Goal: Task Accomplishment & Management: Complete application form

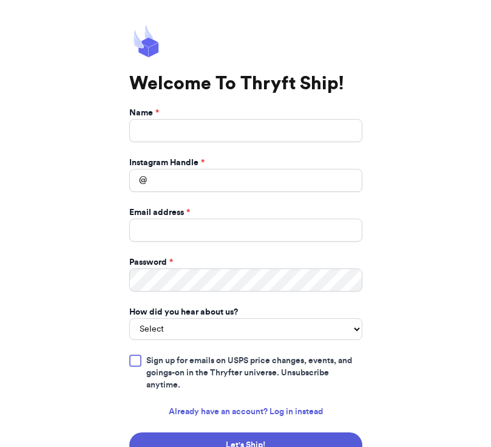
scroll to position [52, 0]
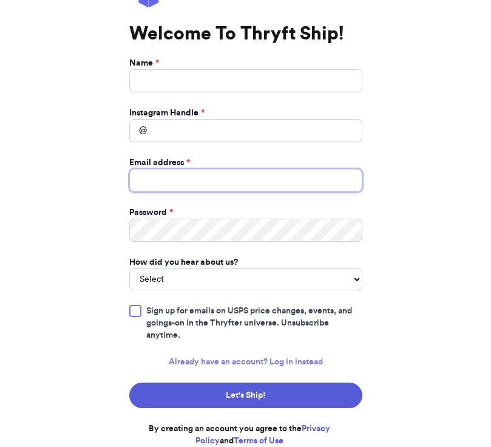
type input "[EMAIL_ADDRESS][DOMAIN_NAME]"
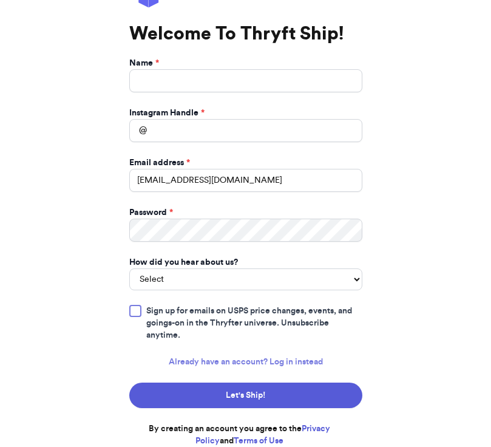
click at [288, 360] on link "Already have an account? Log in instead" at bounding box center [246, 362] width 154 height 12
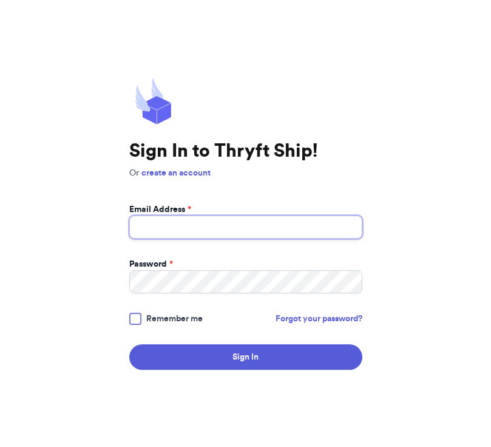
type input "[EMAIL_ADDRESS][DOMAIN_NAME]"
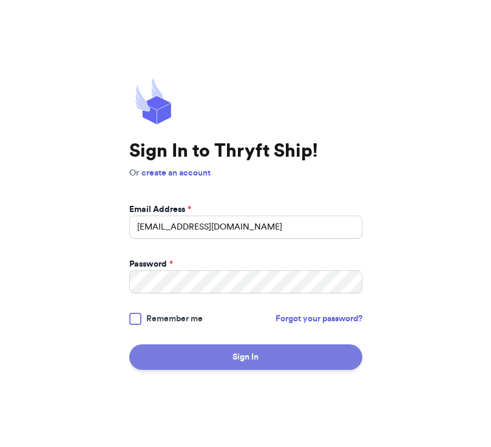
click at [262, 363] on button "Sign In" at bounding box center [245, 357] width 233 height 26
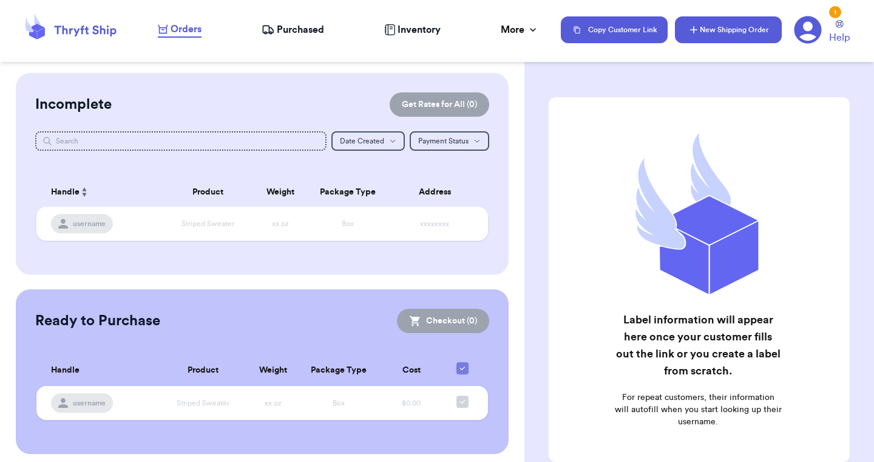
click at [491, 32] on button "New Shipping Order" at bounding box center [728, 29] width 107 height 27
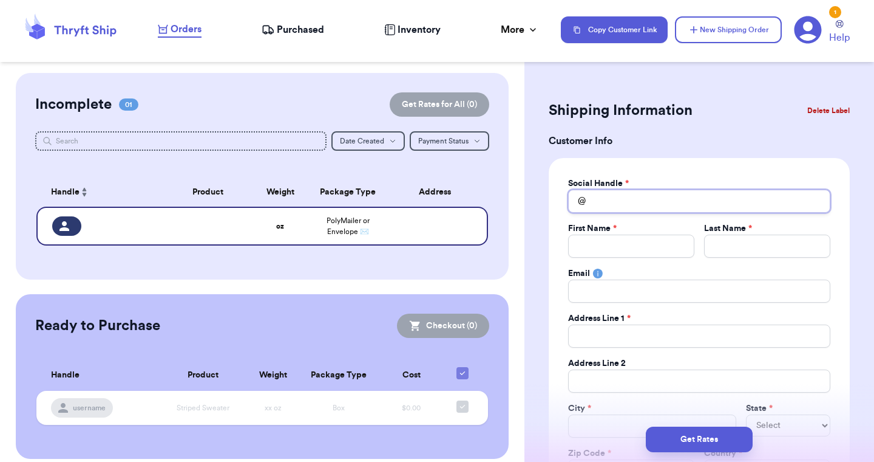
drag, startPoint x: 724, startPoint y: 32, endPoint x: 611, endPoint y: 200, distance: 203.0
click at [491, 200] on input "Total Amount Paid" at bounding box center [699, 200] width 262 height 23
type input "m"
type input "ma"
type input "mam"
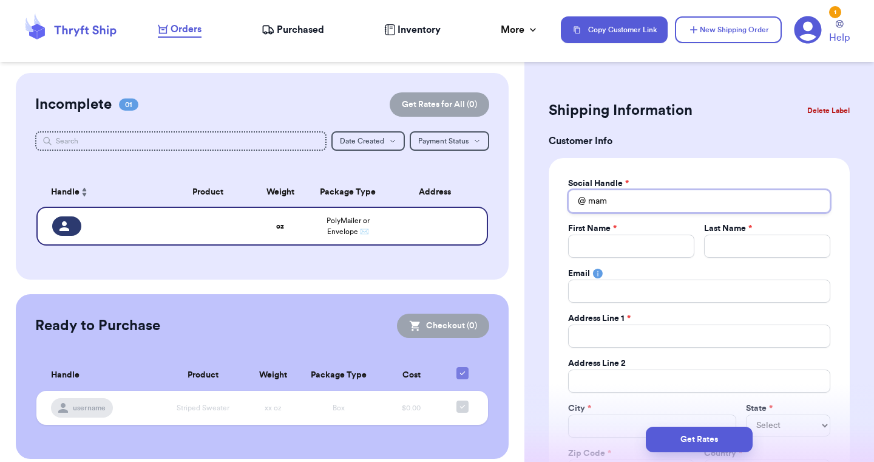
type input "mama"
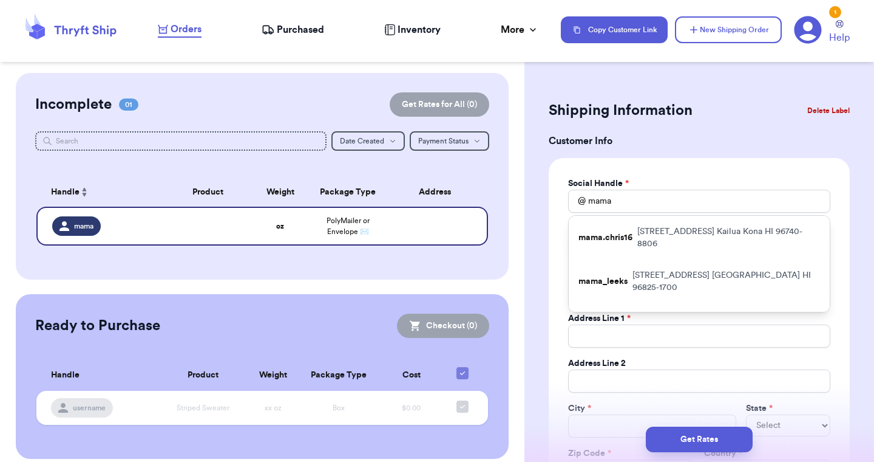
click at [491, 248] on p "[STREET_ADDRESS]" at bounding box center [729, 237] width 183 height 24
type input "mama.chris16"
type input "[PERSON_NAME]"
type input "[EMAIL_ADDRESS][DOMAIN_NAME]"
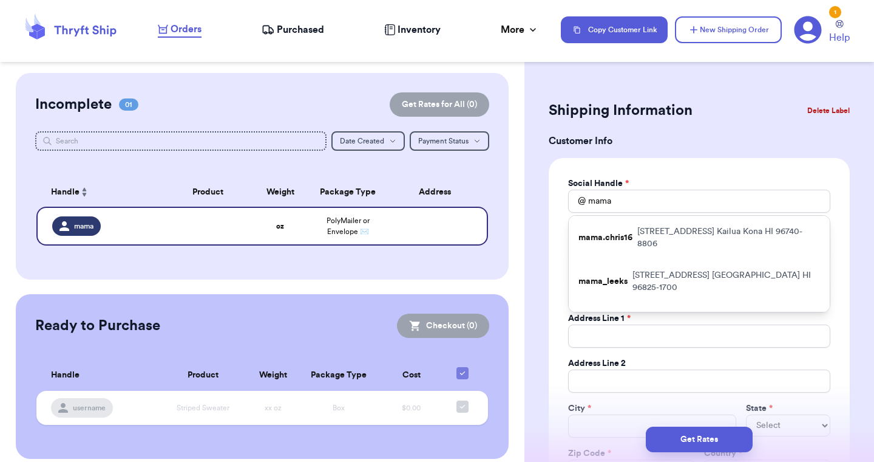
type input "[STREET_ADDRESS]"
type input "Kailua Kona"
select select "HI"
type input "96740-8806"
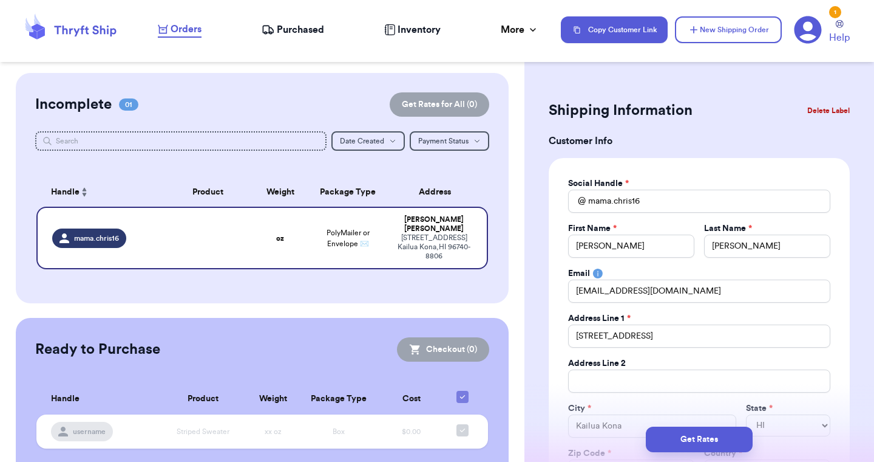
scroll to position [25, 0]
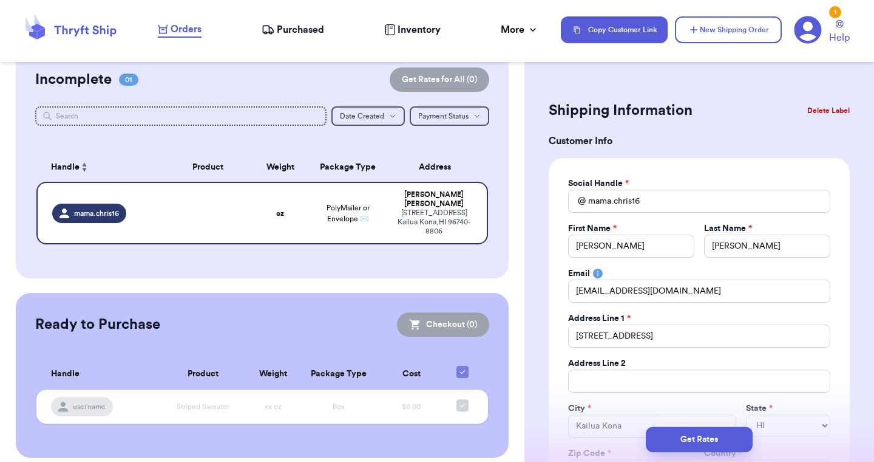
click at [312, 142] on div "Incomplete 01 Get Rates for All ( 0 ) Get Rates for All ( 0 ) Date Created Date…" at bounding box center [262, 163] width 493 height 230
click at [491, 31] on button "New Shipping Order" at bounding box center [728, 29] width 107 height 27
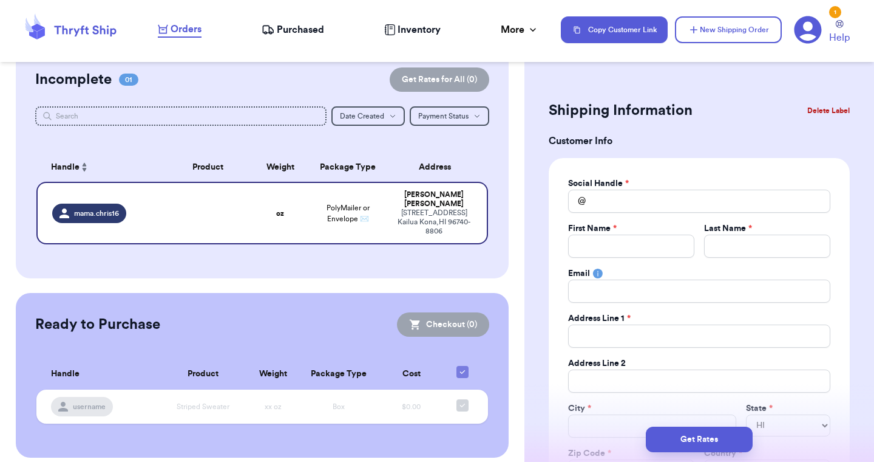
select select
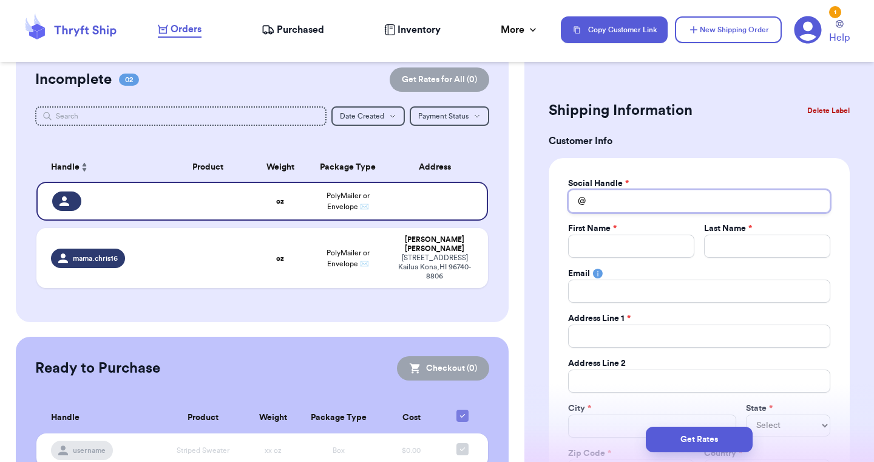
click at [491, 201] on input "Total Amount Paid" at bounding box center [699, 200] width 262 height 23
type input "j"
type input "j5"
type input "j5m"
type input "j5ma"
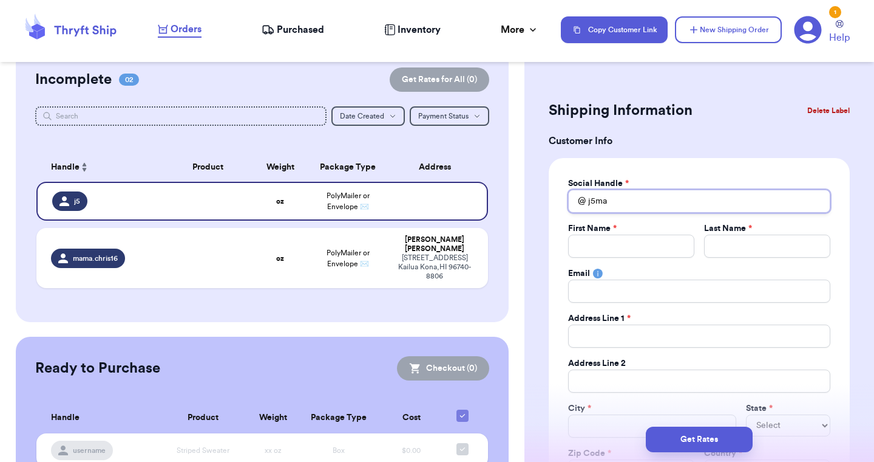
type input "j5mam"
type input "j5mama"
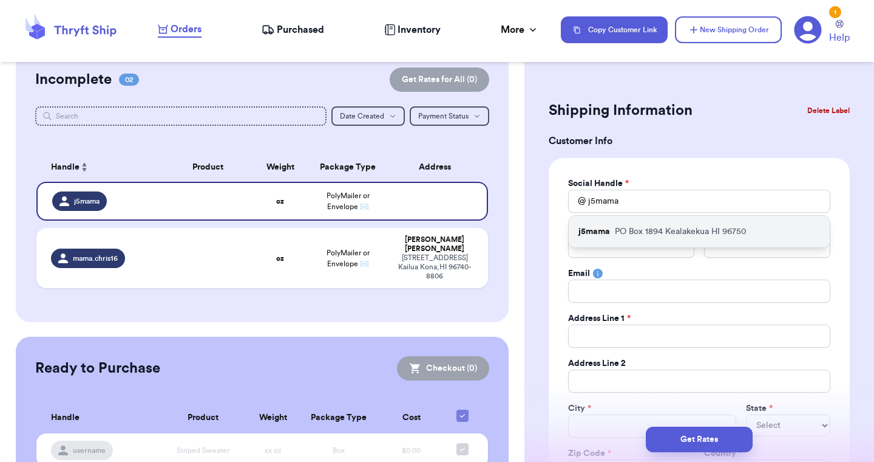
drag, startPoint x: 611, startPoint y: 200, endPoint x: 631, endPoint y: 228, distance: 34.4
click at [491, 228] on p "PO [GEOGRAPHIC_DATA]" at bounding box center [681, 231] width 132 height 12
type input "[PERSON_NAME]"
type input "[EMAIL_ADDRESS][PERSON_NAME][DOMAIN_NAME]"
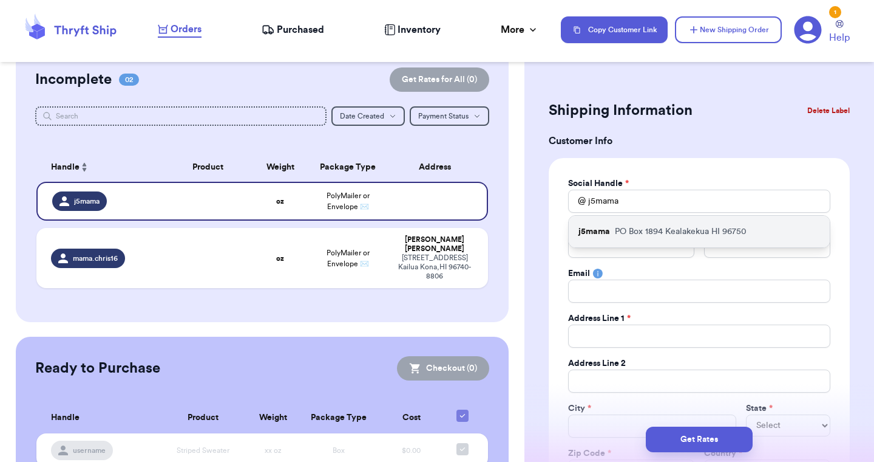
type input "PO Box 1894"
type input "Kealakekua"
select select "HI"
type input "96750"
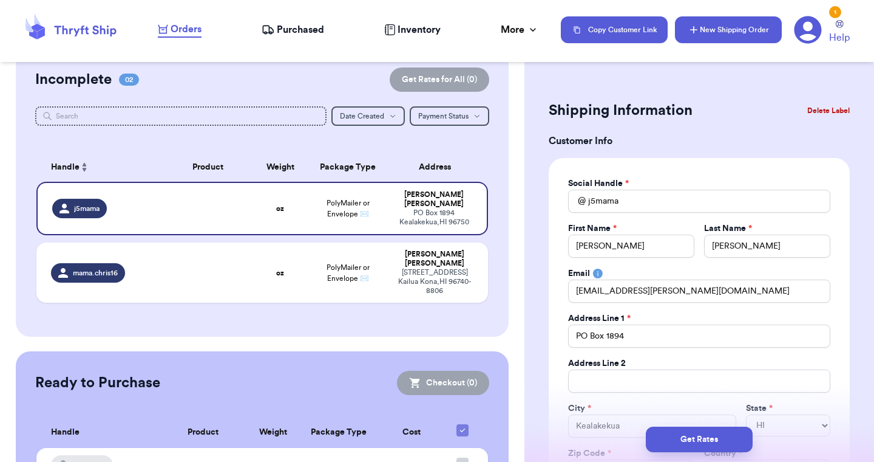
drag, startPoint x: 631, startPoint y: 228, endPoint x: 717, endPoint y: 29, distance: 217.4
click at [491, 29] on button "New Shipping Order" at bounding box center [728, 29] width 107 height 27
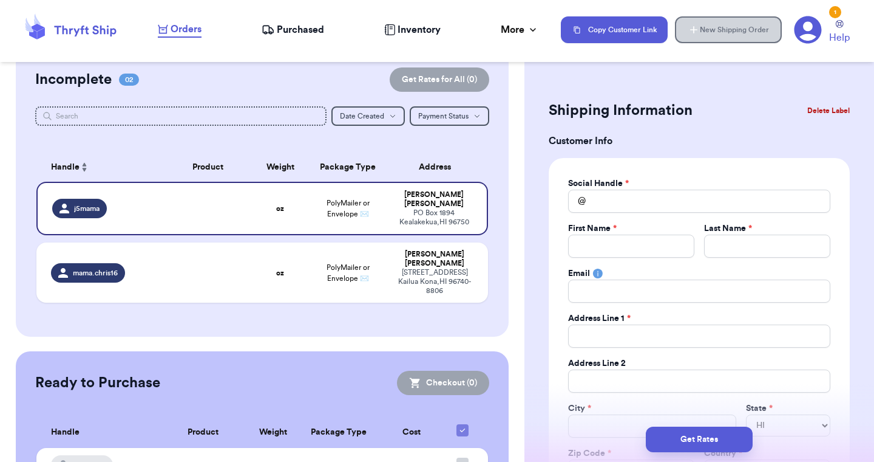
select select
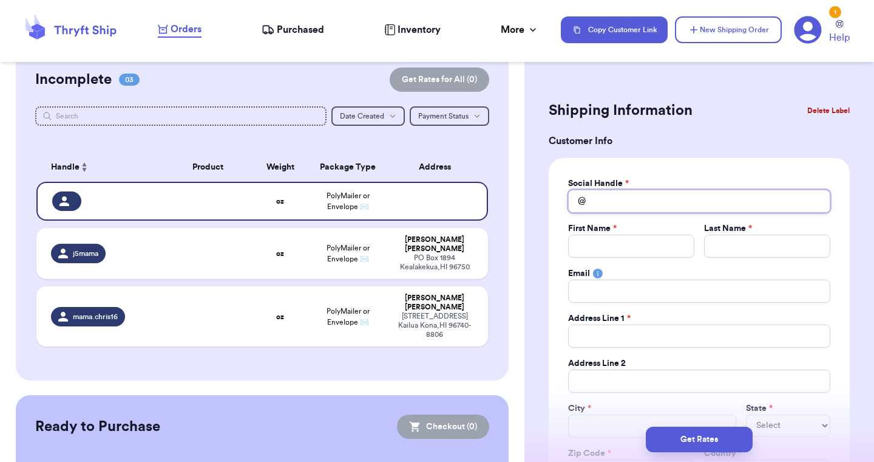
drag, startPoint x: 717, startPoint y: 29, endPoint x: 604, endPoint y: 195, distance: 201.1
click at [491, 195] on input "Total Amount Paid" at bounding box center [699, 200] width 262 height 23
type input "k"
type input "ko"
type input "kor"
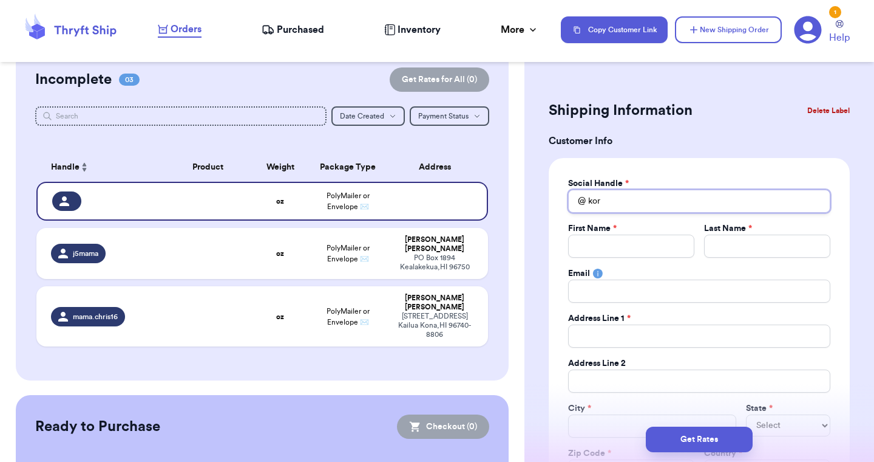
type input "korr"
type input "[PERSON_NAME]"
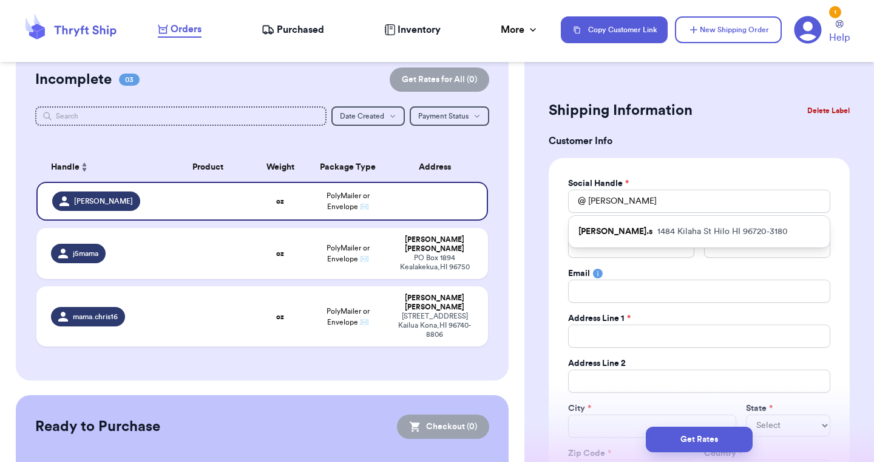
click at [491, 234] on p "1484 [GEOGRAPHIC_DATA] HI 96720-3180" at bounding box center [723, 231] width 131 height 12
type input "[PERSON_NAME].s"
type input "[PERSON_NAME]"
type input "Sakamoto"
type input "[EMAIL_ADDRESS][DOMAIN_NAME]"
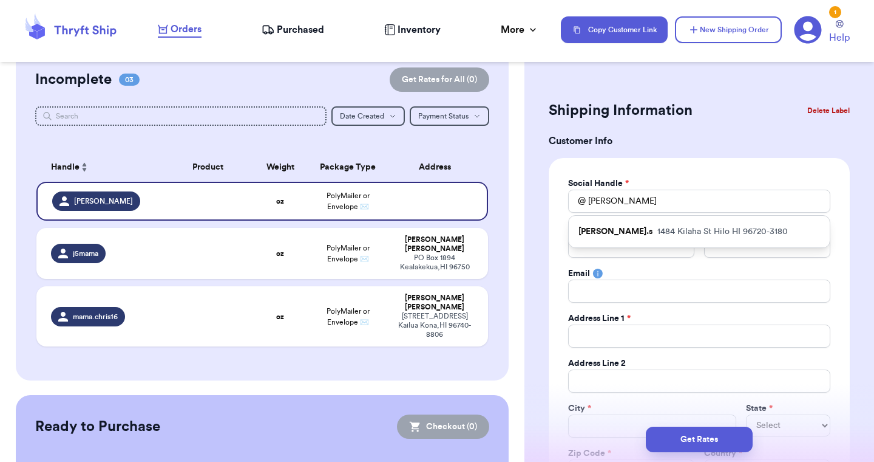
type input "1484 Kilaha St"
type input "Hilo"
select select "HI"
type input "96720-3180"
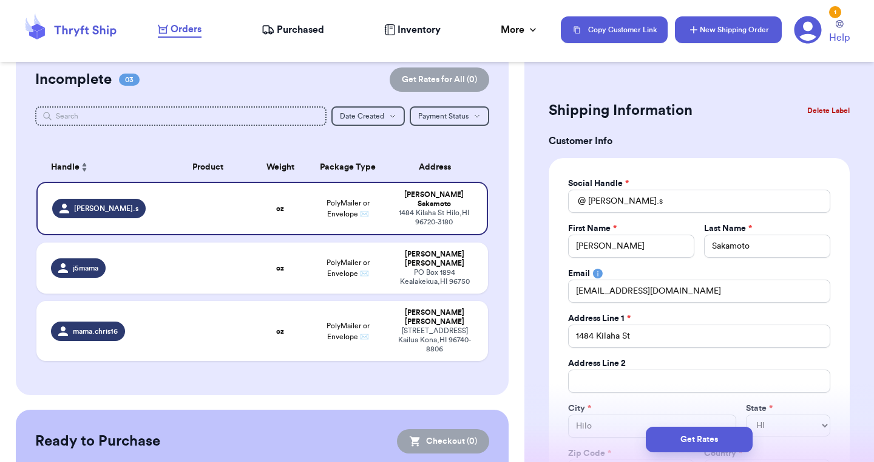
drag, startPoint x: 604, startPoint y: 195, endPoint x: 734, endPoint y: 31, distance: 209.2
click at [491, 31] on button "New Shipping Order" at bounding box center [728, 29] width 107 height 27
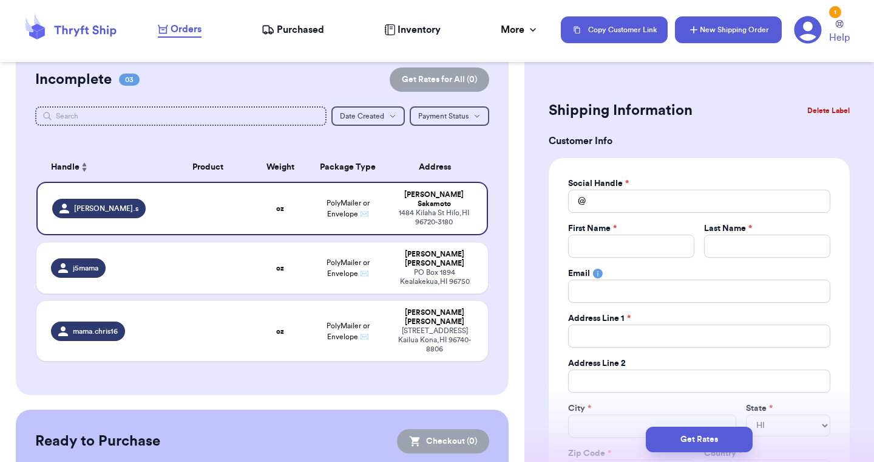
select select
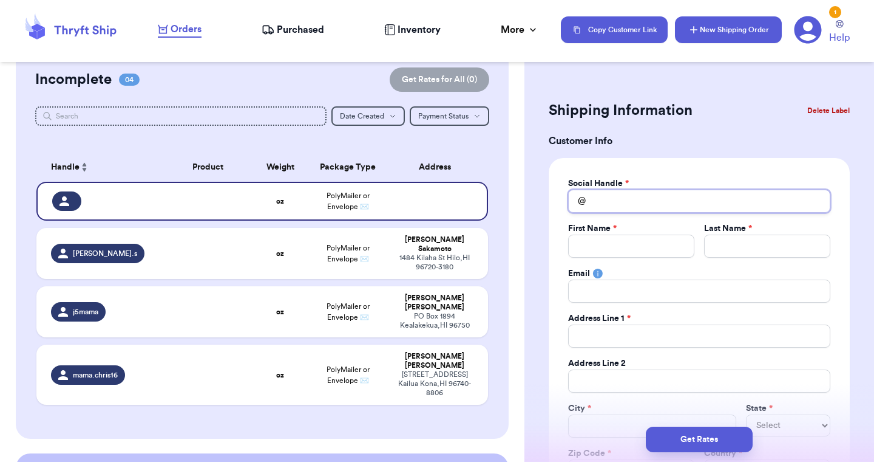
click at [491, 200] on input "Total Amount Paid" at bounding box center [699, 200] width 262 height 23
type input "m"
type input "ma"
type input "man"
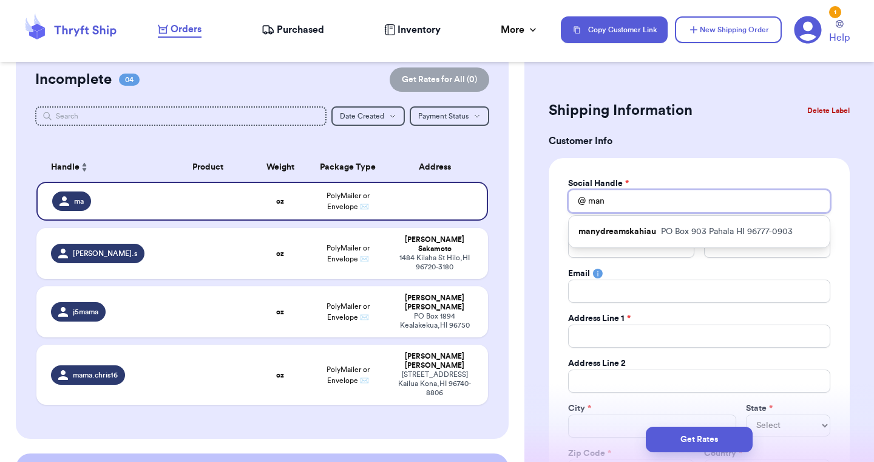
type input "many"
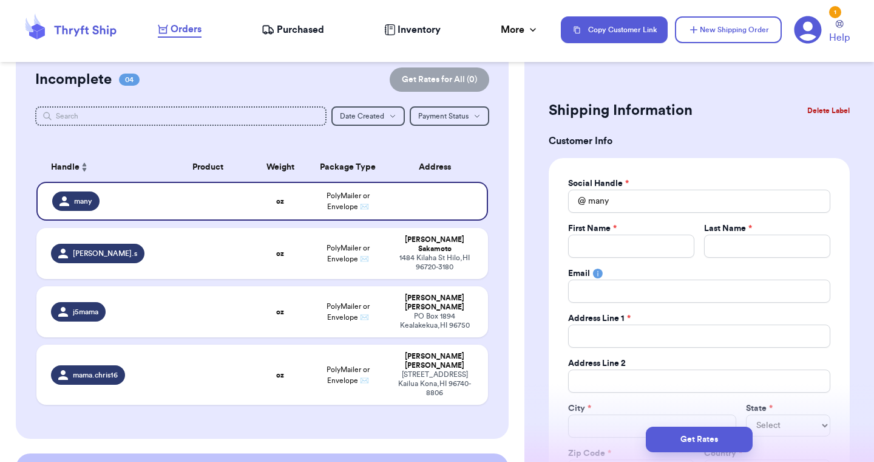
click at [491, 158] on div "Incomplete 04 Get Rates for All ( 0 ) Get Rates for All ( 0 ) Date Created Date…" at bounding box center [262, 243] width 493 height 390
drag, startPoint x: 637, startPoint y: 203, endPoint x: 550, endPoint y: 202, distance: 86.9
click at [491, 202] on div "Social Handle * @ many First Name * Last Name * Email Address Line 1 * Address …" at bounding box center [699, 330] width 301 height 344
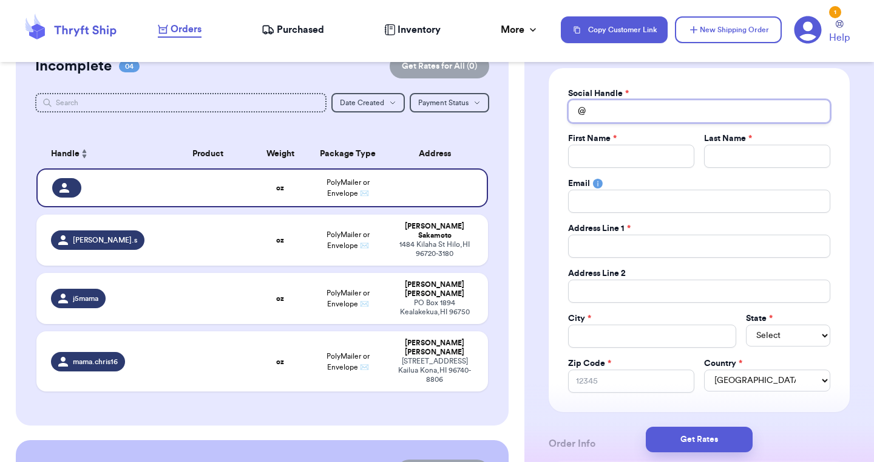
scroll to position [0, 0]
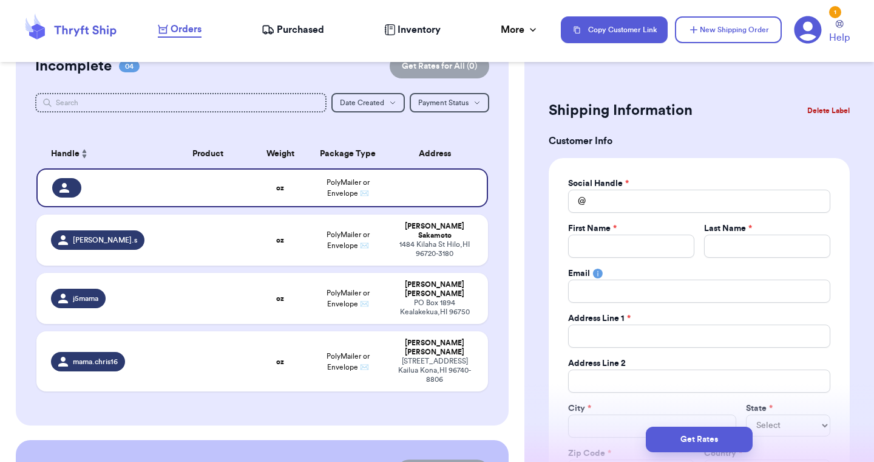
click at [491, 104] on button "Delete Label" at bounding box center [829, 110] width 52 height 27
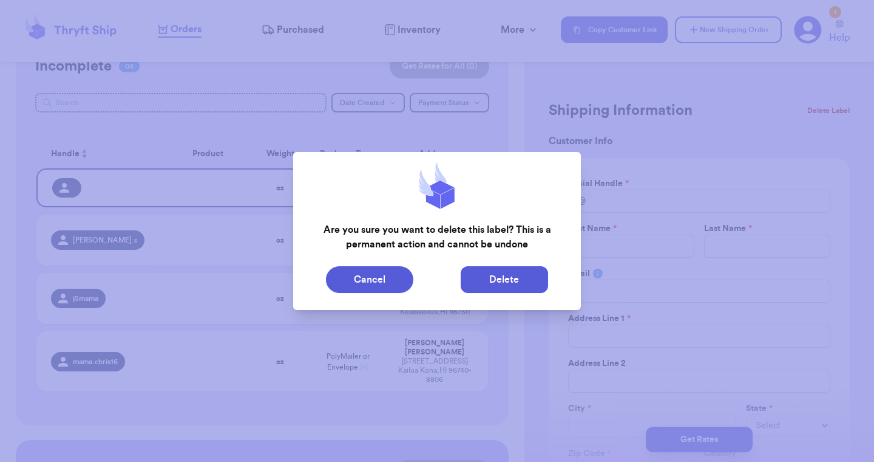
click at [491, 281] on button "Delete" at bounding box center [504, 279] width 87 height 27
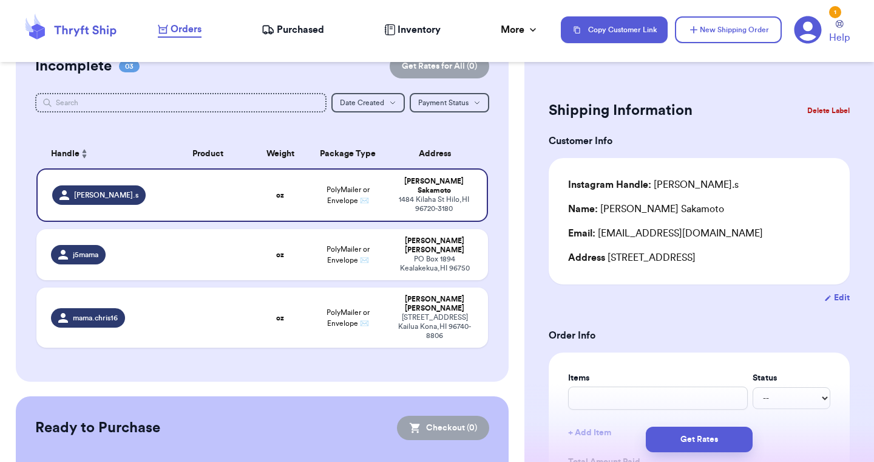
scroll to position [83, 0]
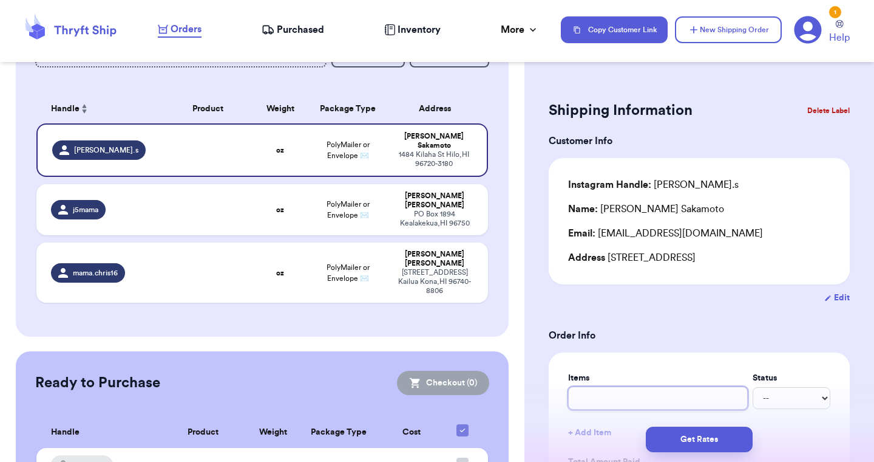
click at [491, 401] on input "text" at bounding box center [658, 397] width 180 height 23
paste input "#123135"
type input "#123135"
click at [491, 395] on select "-- Paid Owes" at bounding box center [792, 398] width 78 height 22
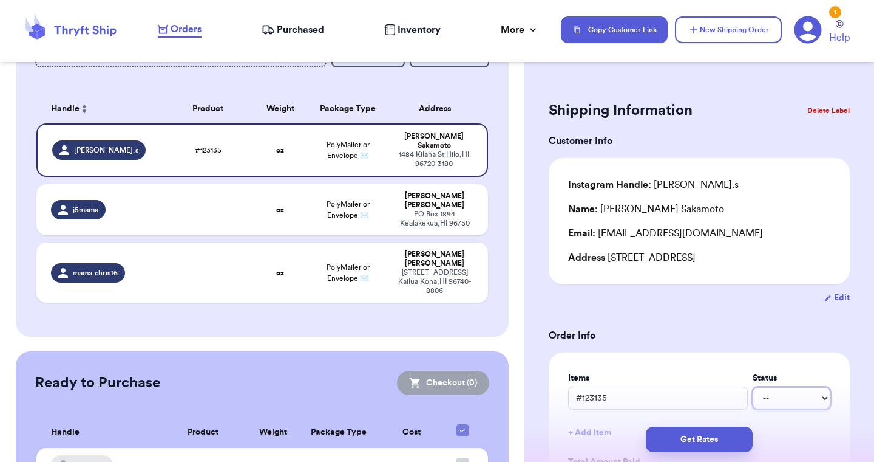
select select "paid"
click at [214, 203] on td at bounding box center [208, 209] width 90 height 51
select select "unknown"
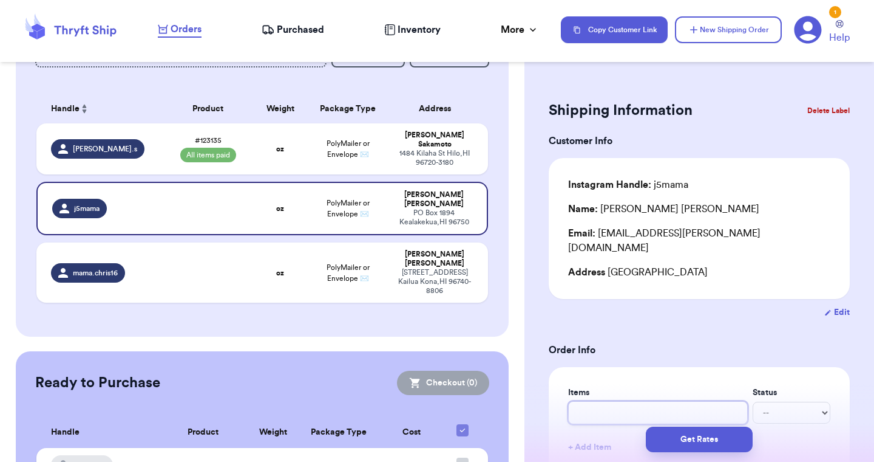
click at [491, 401] on input "text" at bounding box center [658, 412] width 180 height 23
paste input "#123058"
type input "#123058"
click at [254, 252] on td "oz" at bounding box center [280, 272] width 54 height 60
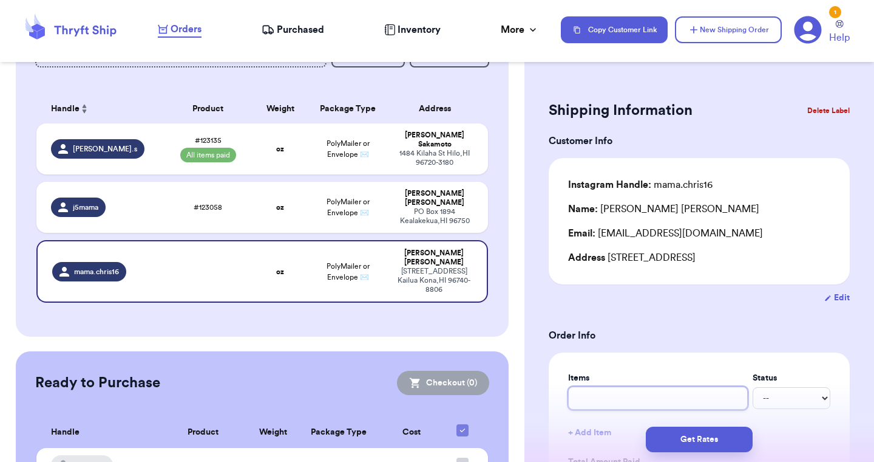
click at [491, 401] on input "text" at bounding box center [658, 397] width 180 height 23
paste input "#123063"
type input "#123063"
click at [491, 401] on select "-- Paid Owes" at bounding box center [792, 398] width 78 height 22
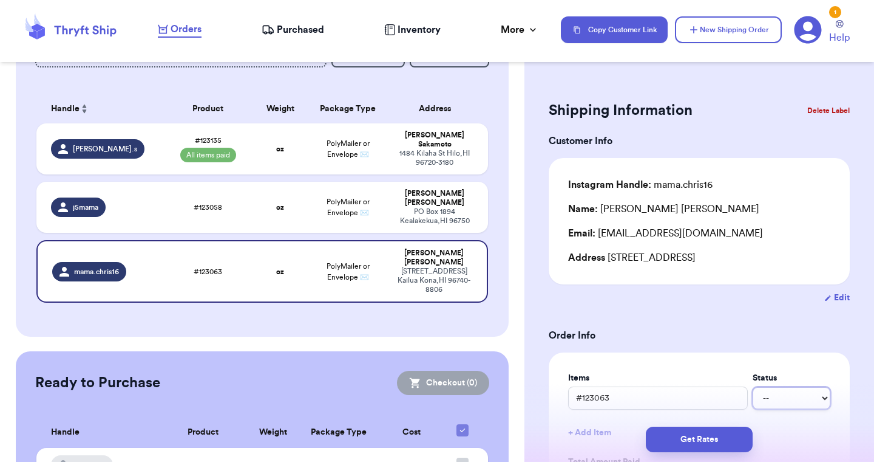
select select "paid"
click at [327, 204] on td "PolyMailer or Envelope ✉️" at bounding box center [347, 207] width 81 height 51
type input "#123058"
select select "unknown"
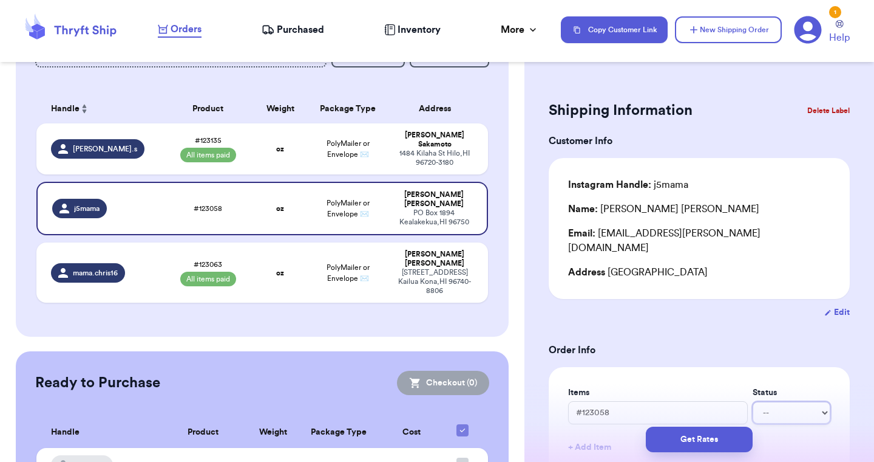
click at [491, 408] on select "-- Paid Owes" at bounding box center [792, 412] width 78 height 22
select select "paid"
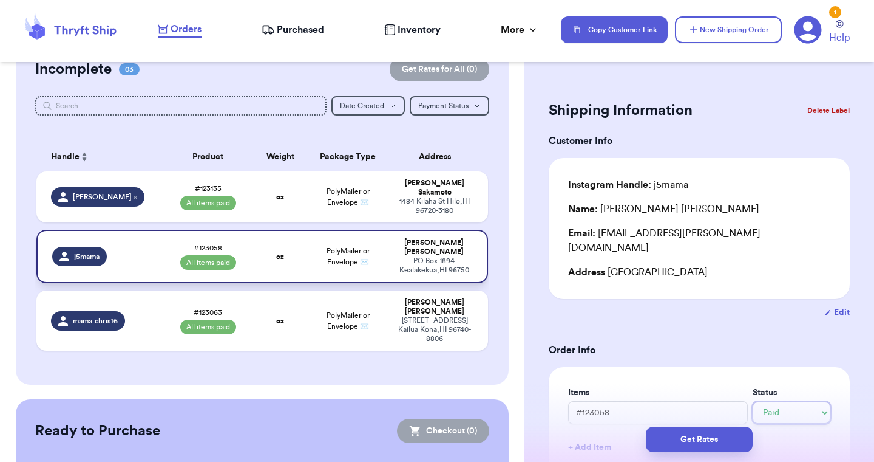
scroll to position [0, 0]
